Goal: Find specific page/section: Find specific page/section

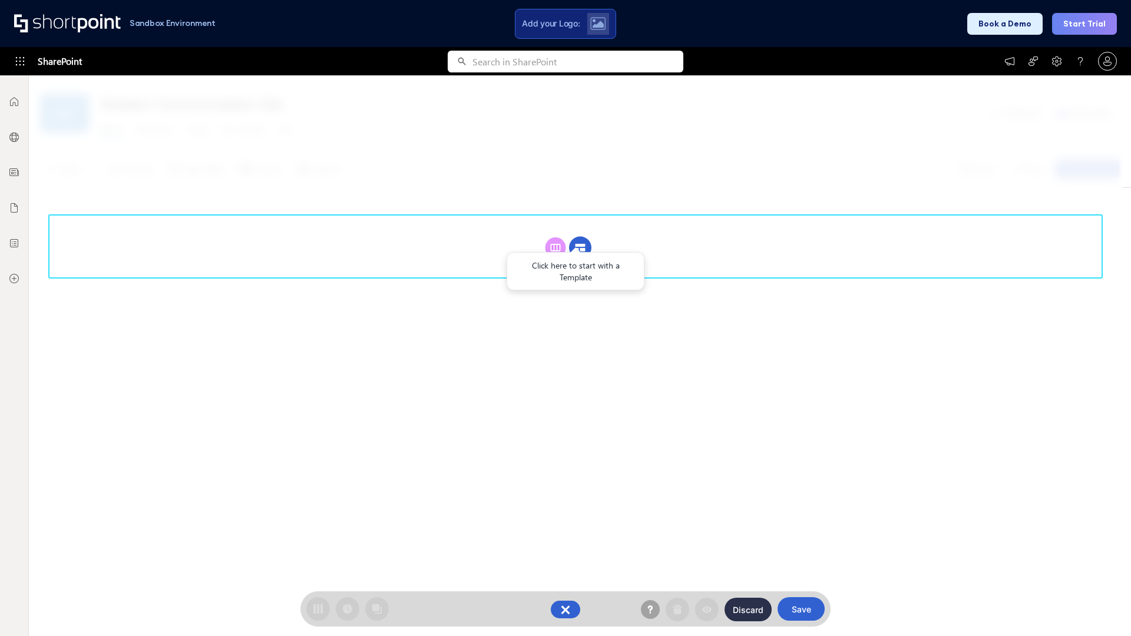
click at [580, 247] on circle at bounding box center [580, 248] width 22 height 22
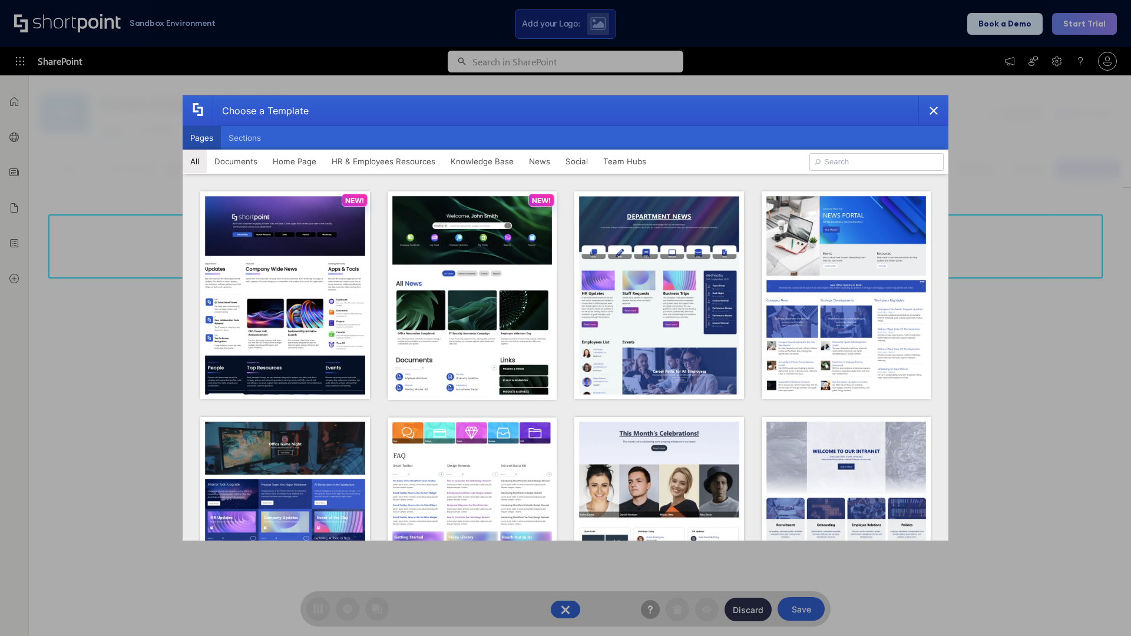
click at [202, 138] on button "Pages" at bounding box center [202, 138] width 38 height 24
type input "prise 1"
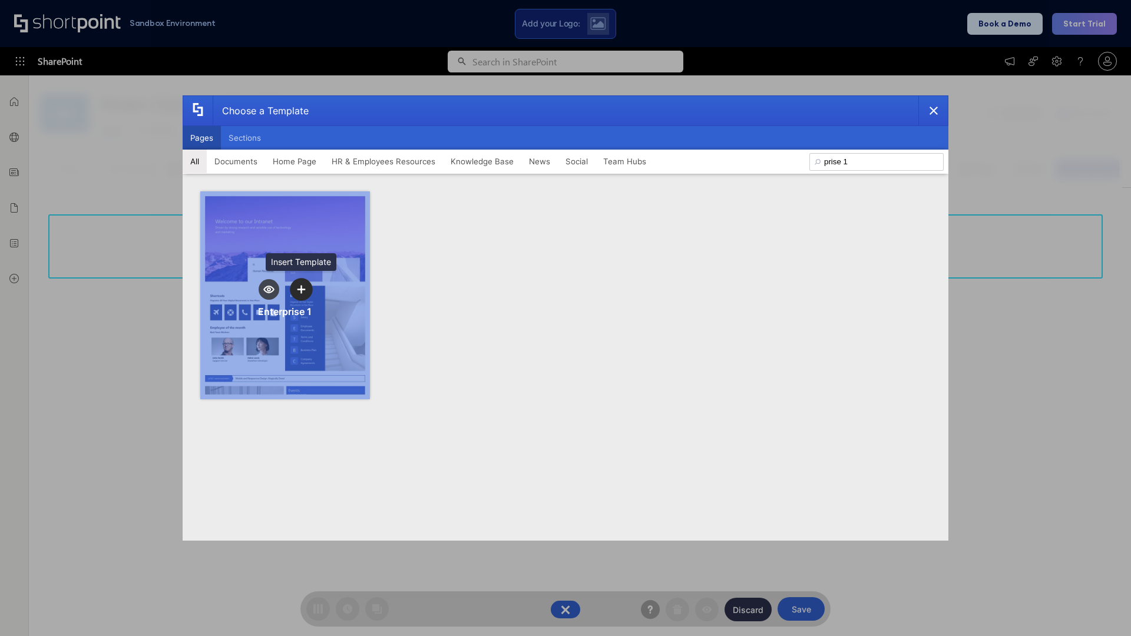
click at [301, 289] on icon "template selector" at bounding box center [301, 289] width 8 height 8
